Goal: Find specific fact: Find specific fact

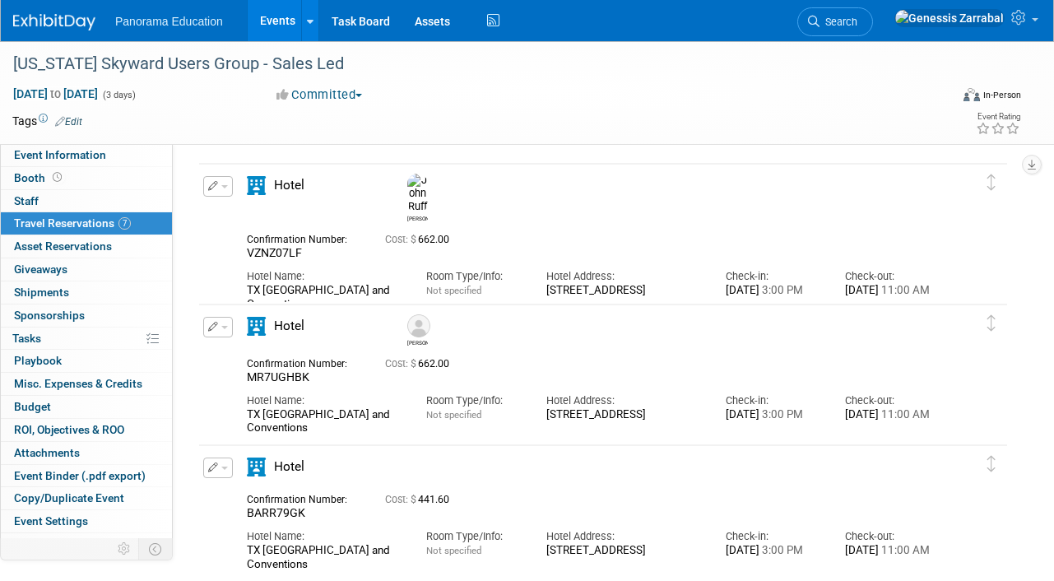
scroll to position [53, 0]
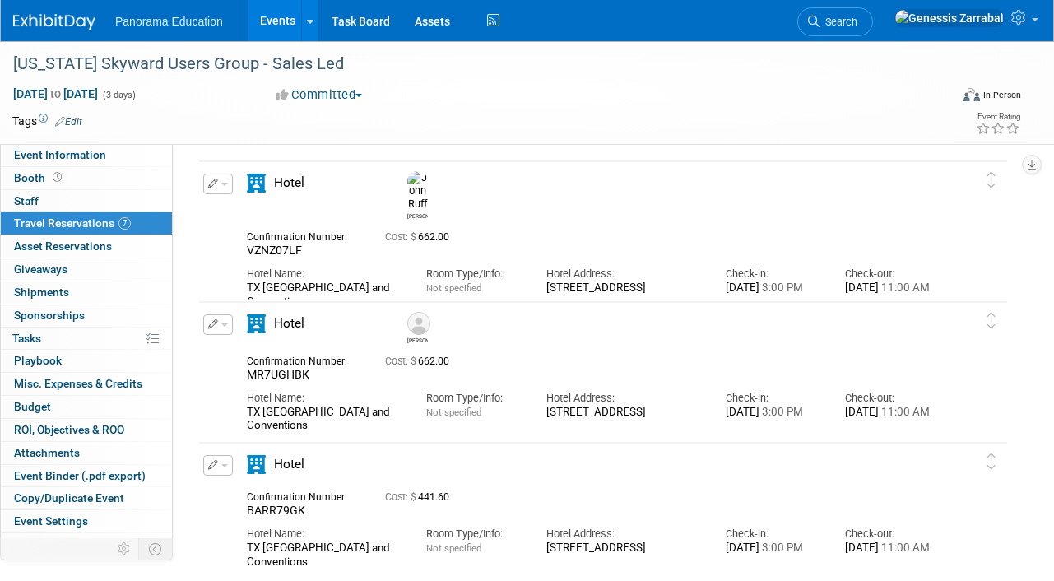
click at [277, 373] on span "MR7UGHBK" at bounding box center [278, 374] width 63 height 13
copy span "MR7UGHBK"
click at [270, 244] on span "VZNZ07LF" at bounding box center [274, 250] width 55 height 13
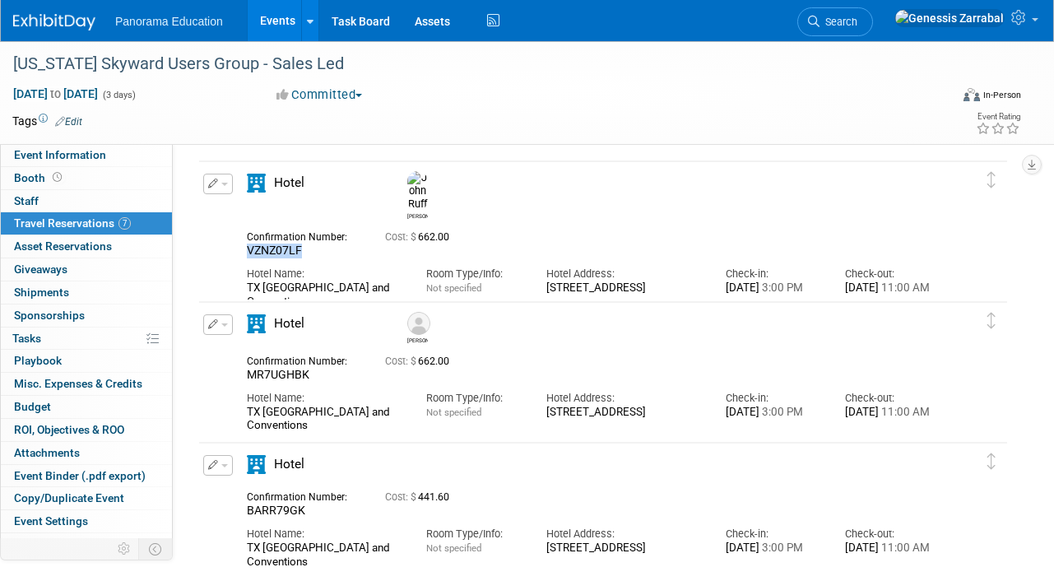
copy span "VZNZ07LF"
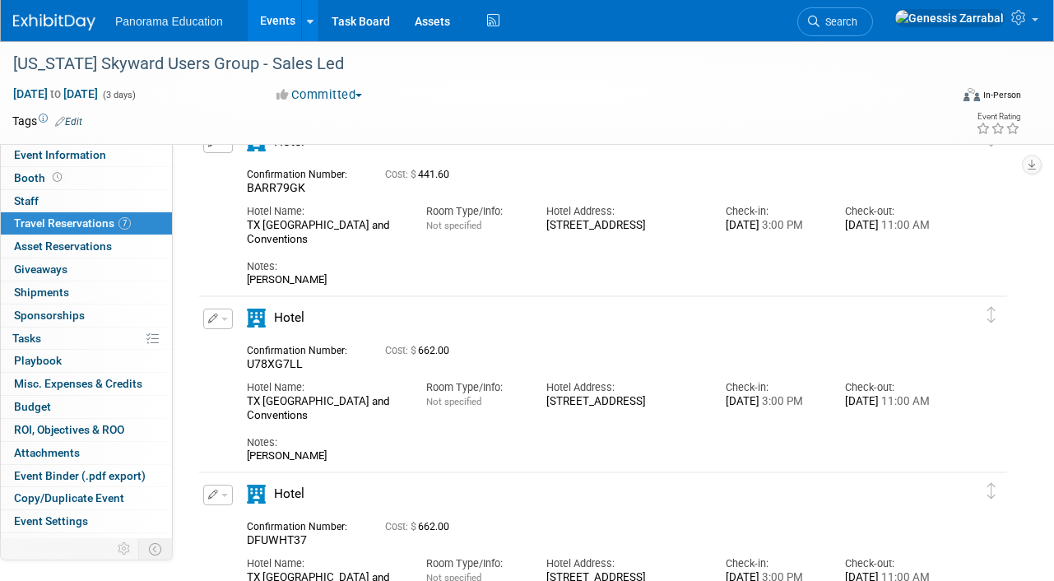
scroll to position [376, 0]
click at [276, 371] on div "Hotel Name: TX [GEOGRAPHIC_DATA] and Conventions" at bounding box center [324, 396] width 179 height 50
click at [273, 366] on span "U78XG7LL" at bounding box center [275, 362] width 56 height 13
copy span "U78XG7LL"
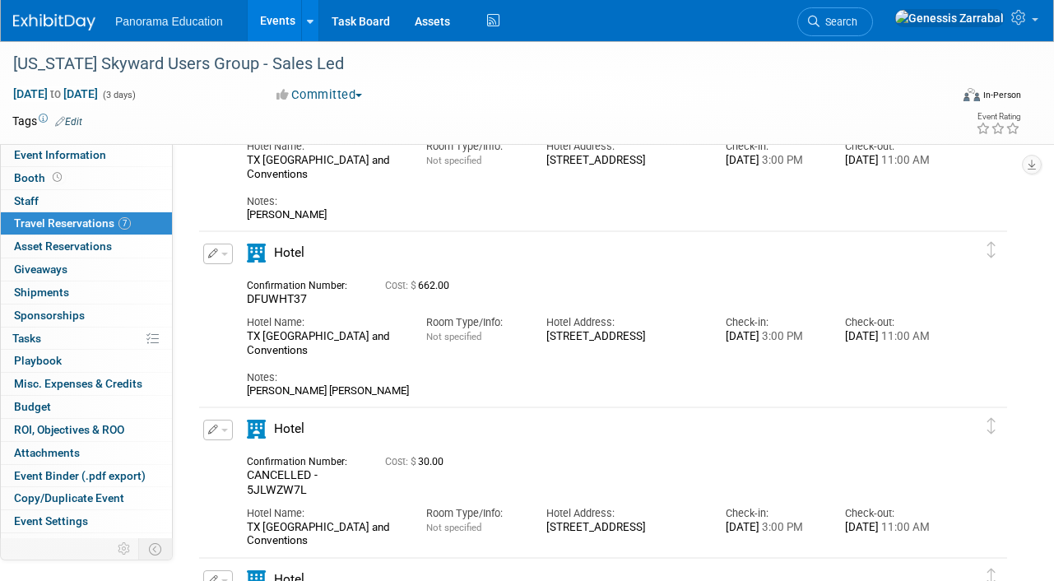
scroll to position [637, 0]
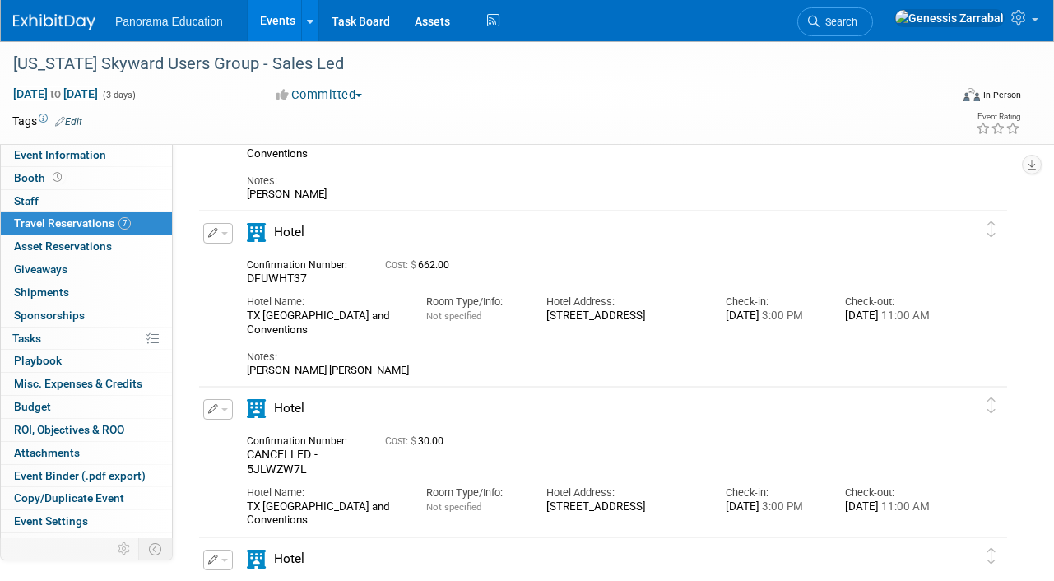
click at [284, 281] on span "DFUWHT37" at bounding box center [277, 278] width 60 height 13
copy span "DFUWHT37"
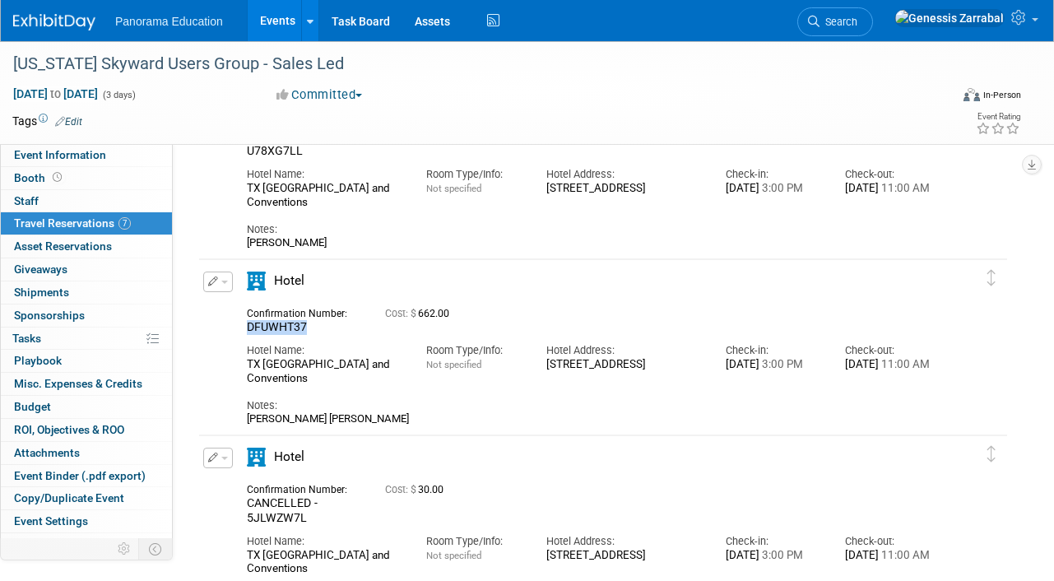
scroll to position [569, 0]
